Goal: Transaction & Acquisition: Book appointment/travel/reservation

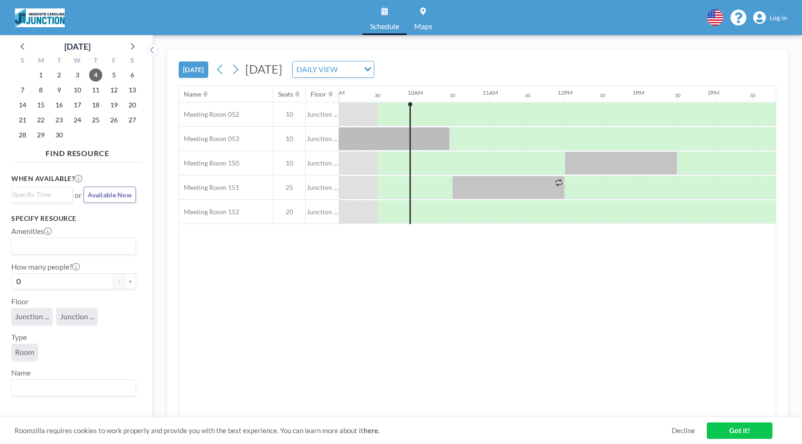
scroll to position [0, 675]
click at [490, 133] on div at bounding box center [506, 138] width 37 height 23
click at [495, 139] on div at bounding box center [506, 138] width 37 height 23
click at [778, 19] on span "Log in" at bounding box center [777, 18] width 17 height 8
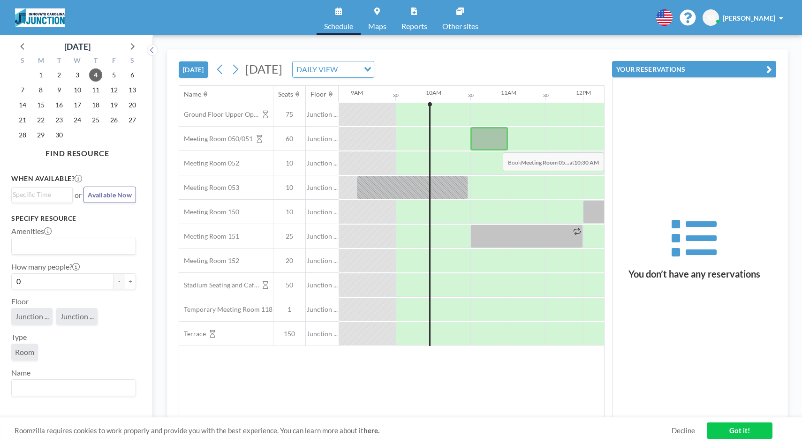
scroll to position [0, 675]
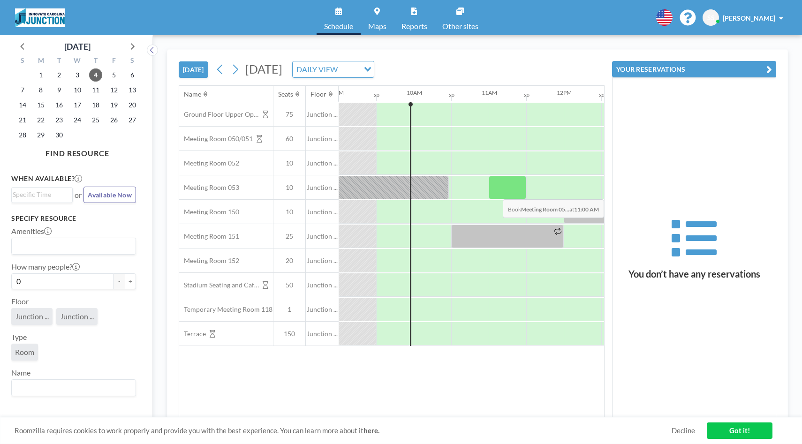
click at [494, 192] on div at bounding box center [506, 187] width 37 height 23
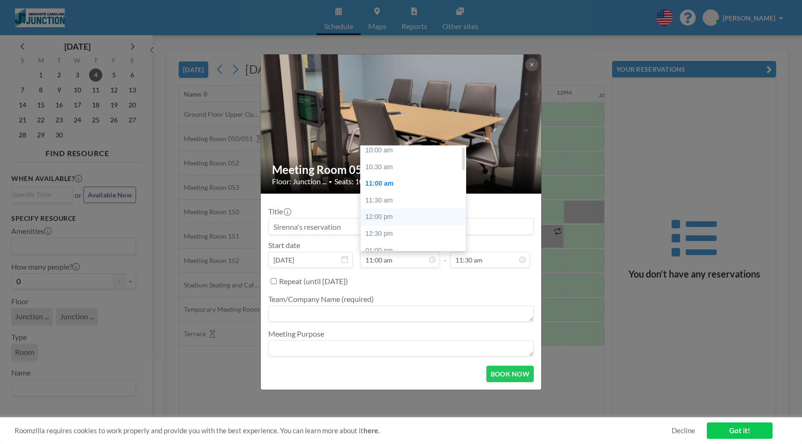
scroll to position [2, 0]
click at [392, 173] on div "10:30 am" at bounding box center [412, 169] width 105 height 17
type input "10:30 am"
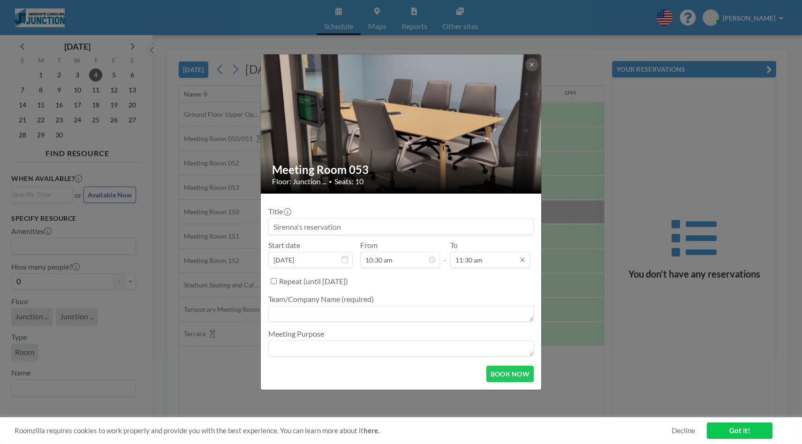
scroll to position [0, 750]
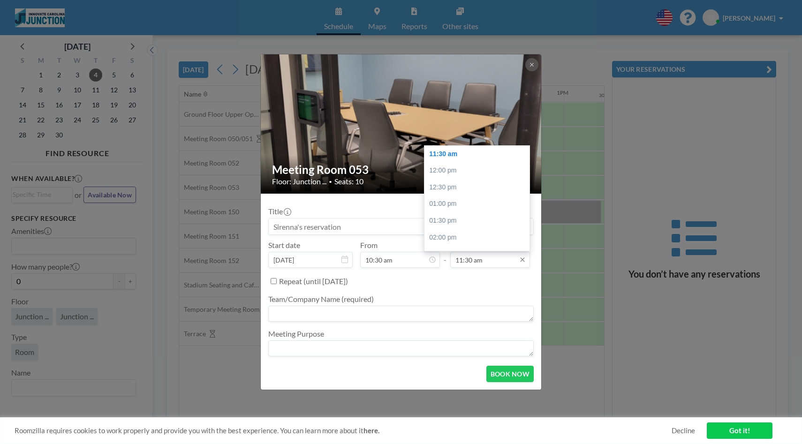
click at [504, 257] on input "11:30 am" at bounding box center [490, 260] width 80 height 16
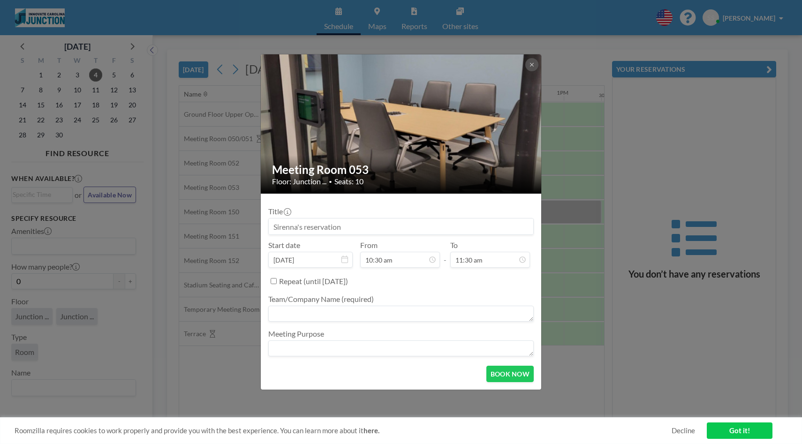
scroll to position [384, 0]
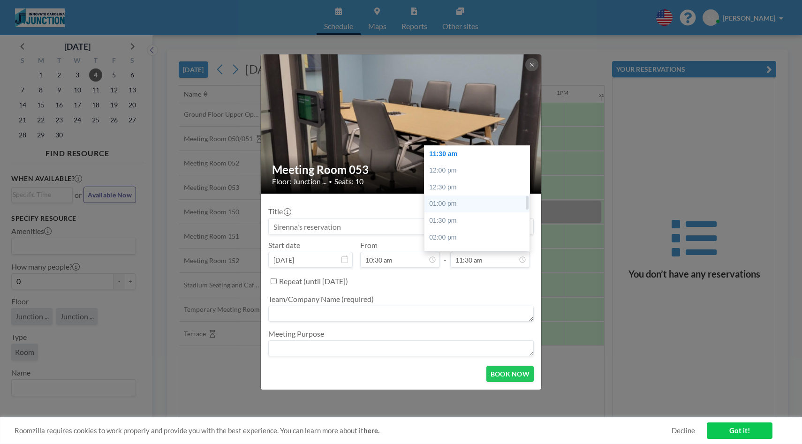
click at [472, 205] on div "01:00 pm" at bounding box center [476, 203] width 105 height 17
type input "01:00 pm"
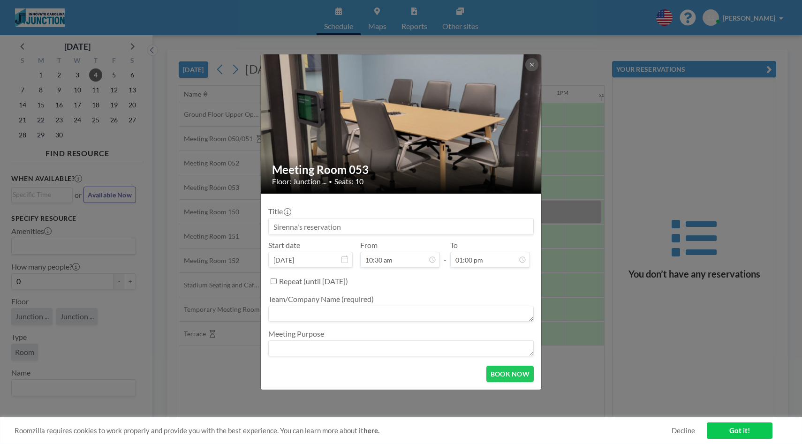
scroll to position [434, 0]
click at [507, 372] on button "BOOK NOW" at bounding box center [509, 374] width 47 height 16
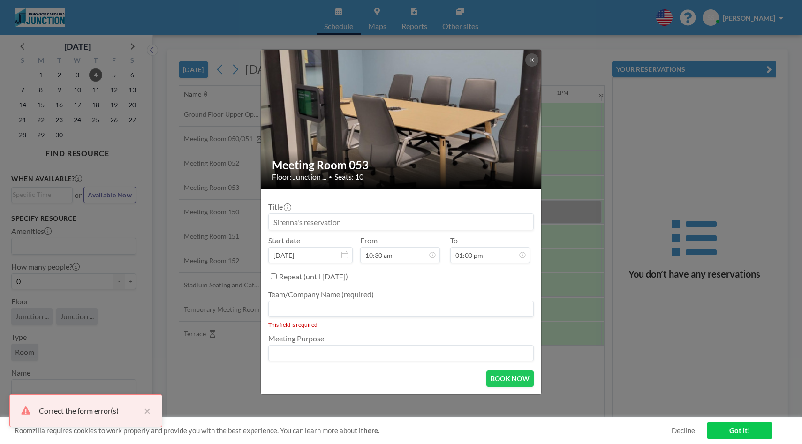
click at [456, 307] on textarea at bounding box center [400, 309] width 265 height 16
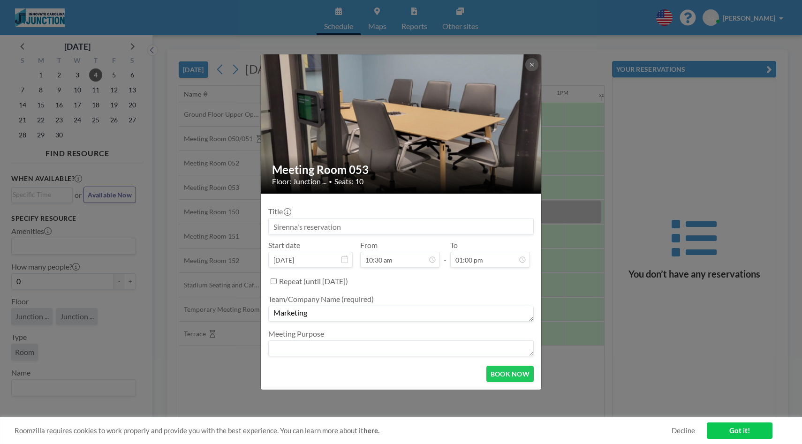
type textarea "Marketing"
click at [400, 347] on textarea at bounding box center [400, 348] width 265 height 16
type textarea "Meeting"
click at [495, 370] on button "BOOK NOW" at bounding box center [509, 374] width 47 height 16
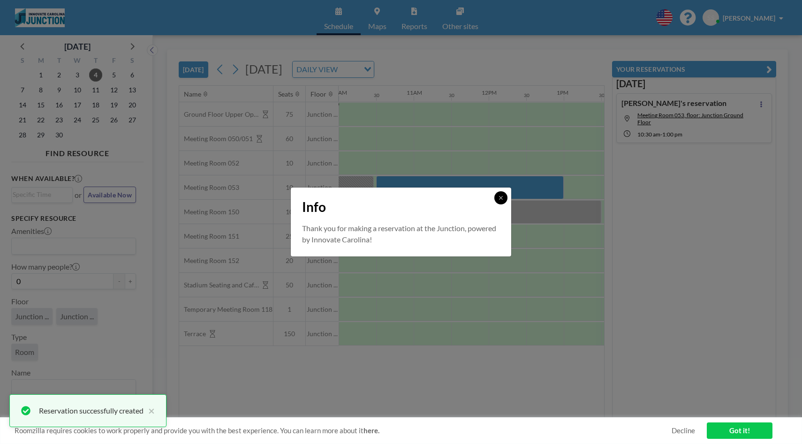
click at [499, 197] on icon at bounding box center [501, 198] width 6 height 6
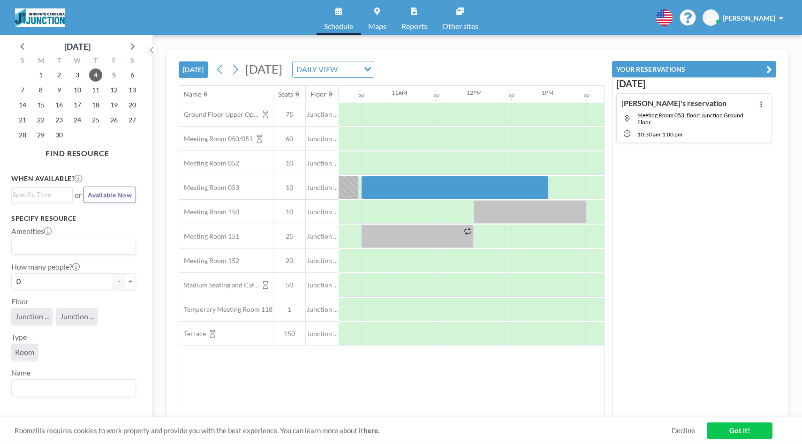
scroll to position [0, 779]
